Goal: Transaction & Acquisition: Purchase product/service

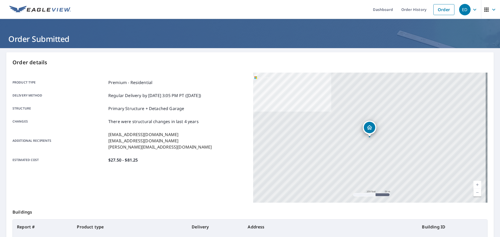
scroll to position [69, 0]
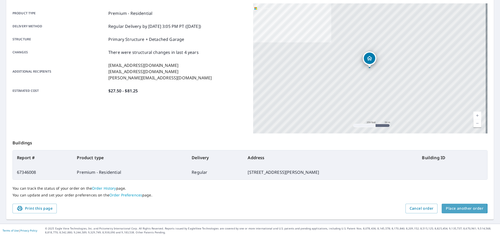
click at [453, 209] on span "Place another order" at bounding box center [463, 208] width 37 height 7
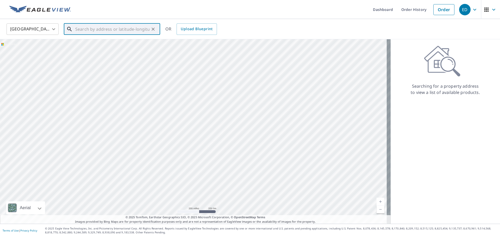
paste input "[STREET_ADDRESS]"
click at [103, 44] on span "[STREET_ADDRESS]" at bounding box center [115, 44] width 82 height 6
type input "[STREET_ADDRESS]"
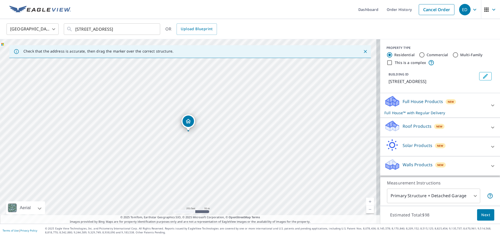
click at [410, 127] on p "Roof Products" at bounding box center [416, 126] width 29 height 6
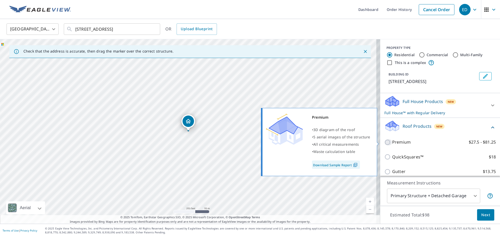
click at [385, 142] on input "Premium $27.5 - $81.25" at bounding box center [388, 142] width 8 height 6
checkbox input "true"
checkbox input "false"
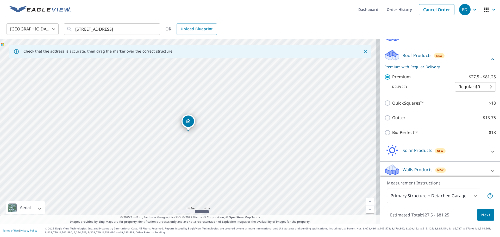
scroll to position [69, 0]
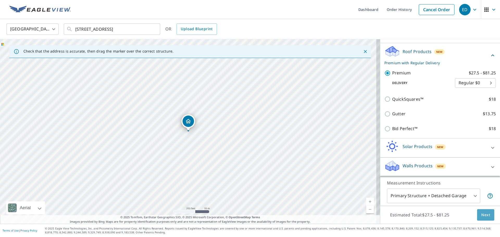
click at [481, 216] on span "Next" at bounding box center [485, 215] width 9 height 7
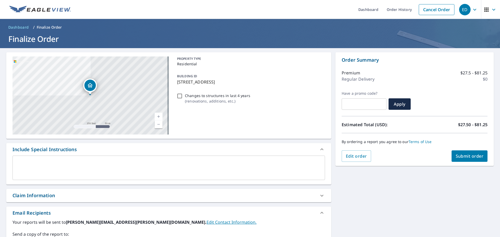
click at [180, 95] on input "Changes to structures in last 4 years ( renovations, additions, etc. )" at bounding box center [179, 96] width 6 height 6
checkbox input "true"
click at [462, 159] on span "Submit order" at bounding box center [469, 156] width 28 height 6
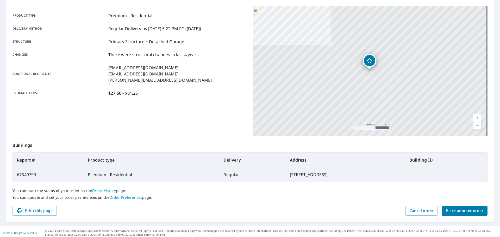
scroll to position [69, 0]
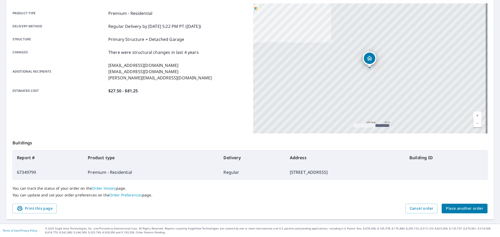
click at [455, 209] on span "Place another order" at bounding box center [463, 208] width 37 height 7
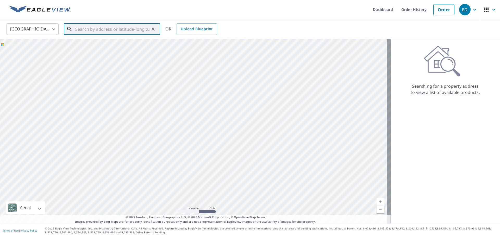
paste input "[STREET_ADDRESS][PERSON_NAME]"
click at [105, 44] on span "[STREET_ADDRESS][PERSON_NAME]" at bounding box center [115, 44] width 82 height 6
type input "[STREET_ADDRESS][PERSON_NAME]"
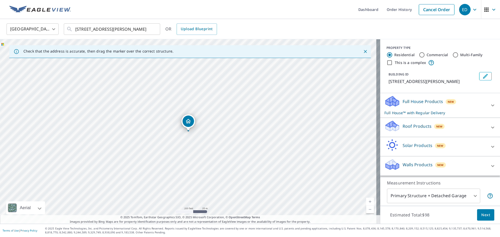
click at [465, 135] on div "Roof Products New" at bounding box center [435, 127] width 102 height 15
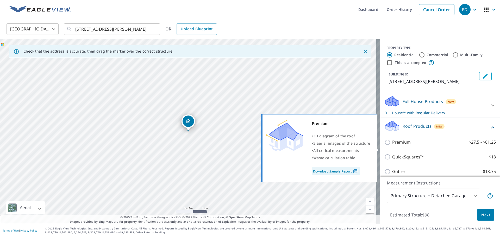
click at [384, 145] on input "Premium $27.5 - $81.25" at bounding box center [388, 142] width 8 height 6
checkbox input "true"
checkbox input "false"
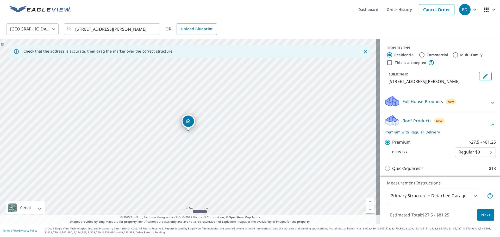
click at [482, 212] on span "Next" at bounding box center [485, 215] width 9 height 7
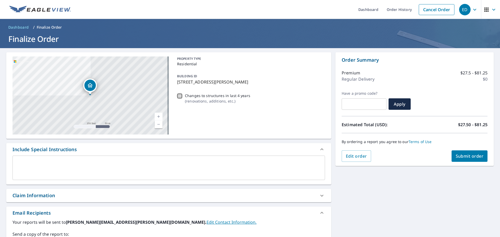
click at [177, 95] on input "Changes to structures in last 4 years ( renovations, additions, etc. )" at bounding box center [179, 96] width 6 height 6
checkbox input "true"
click at [460, 157] on span "Submit order" at bounding box center [469, 156] width 28 height 6
